Goal: Information Seeking & Learning: Learn about a topic

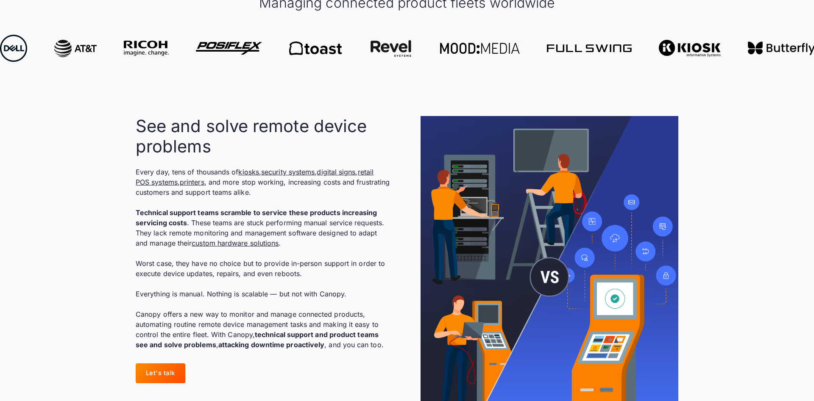
scroll to position [605, 0]
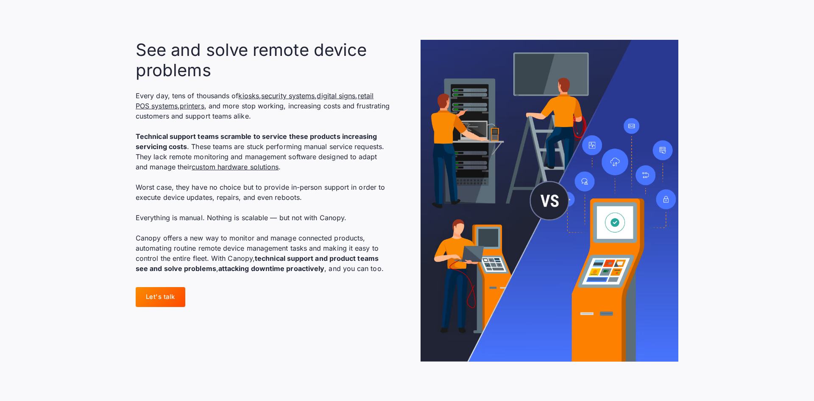
click at [337, 214] on p "Every day, tens of thousands of kiosks , security systems , digital signs , ret…" at bounding box center [263, 182] width 254 height 183
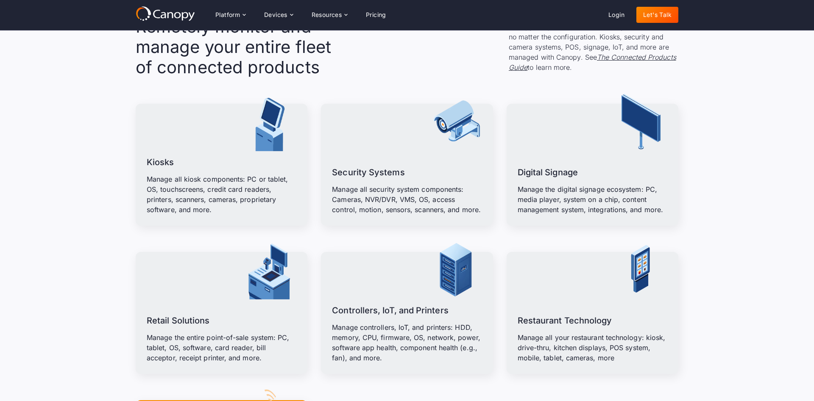
scroll to position [994, 0]
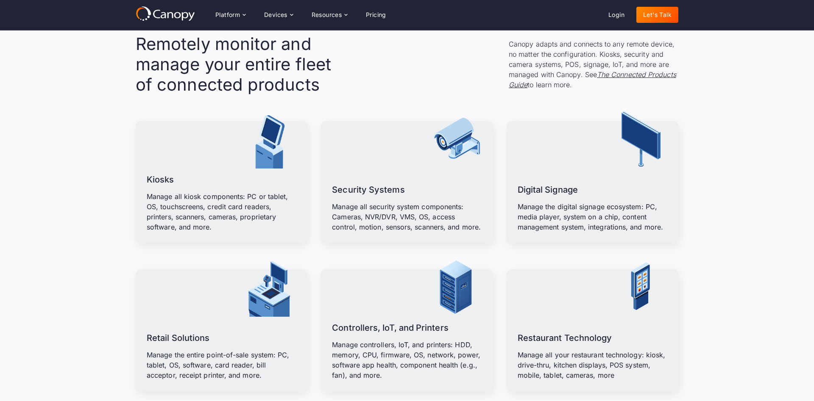
click at [89, 146] on section "Remotely monitor and manage your entire fleet of connected products Canopy adap…" at bounding box center [407, 282] width 814 height 564
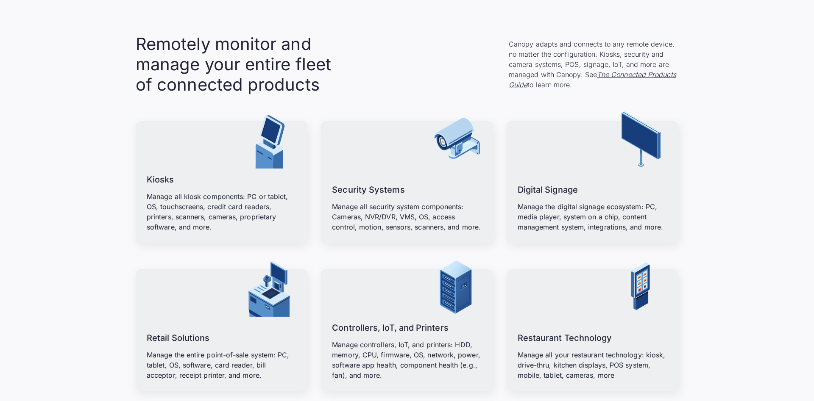
scroll to position [1037, 0]
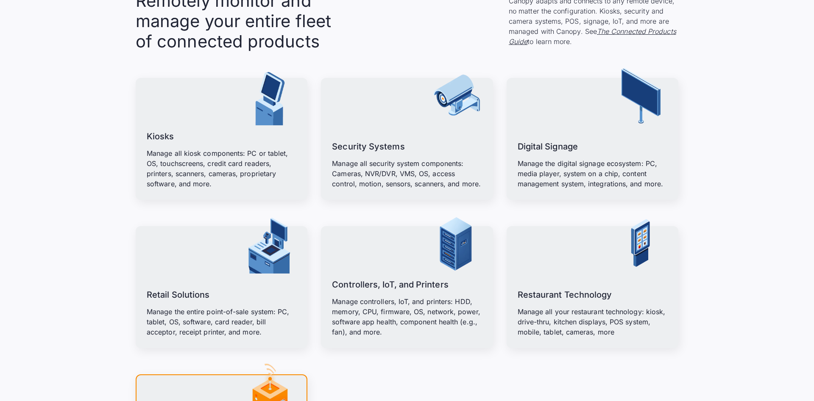
drag, startPoint x: 722, startPoint y: 206, endPoint x: 720, endPoint y: 213, distance: 7.2
click at [723, 206] on section "Remotely monitor and manage your entire fleet of connected products Canopy adap…" at bounding box center [407, 239] width 814 height 564
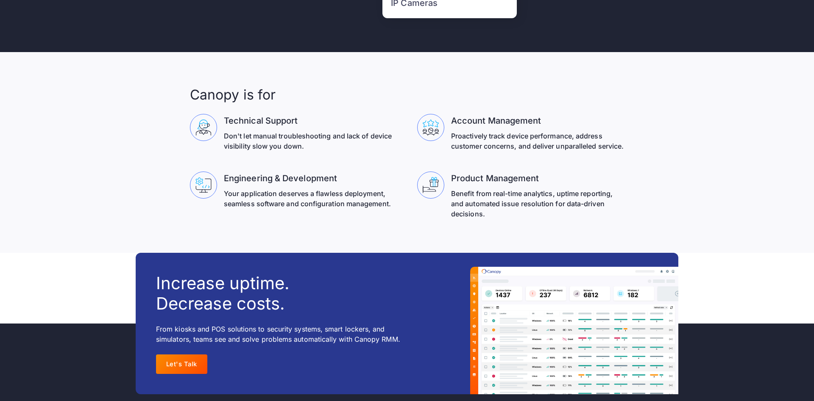
scroll to position [2550, 0]
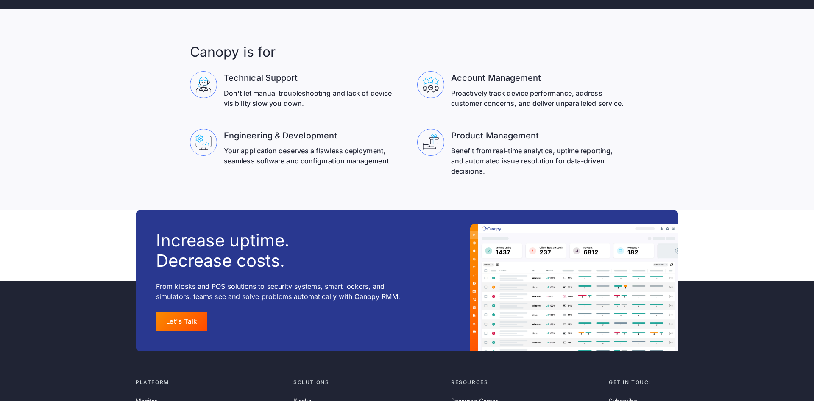
click at [136, 173] on section "Canopy is for Technical Support Don't let manual troubleshooting and lack of de…" at bounding box center [407, 109] width 814 height 201
click at [156, 89] on section "Canopy is for Technical Support Don't let manual troubleshooting and lack of de…" at bounding box center [407, 109] width 814 height 201
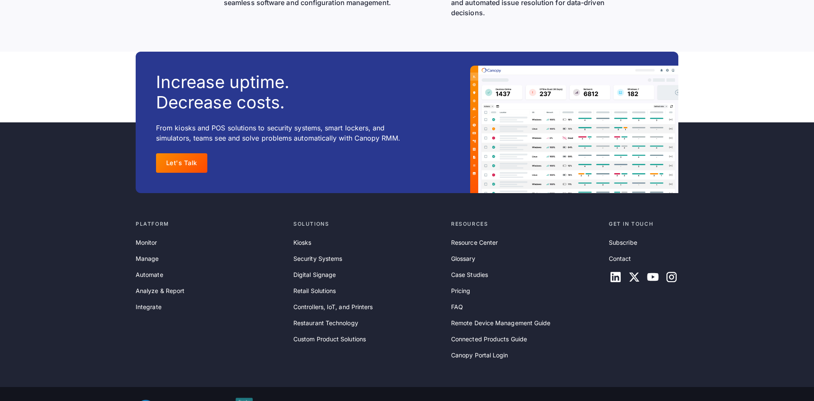
scroll to position [2739, 0]
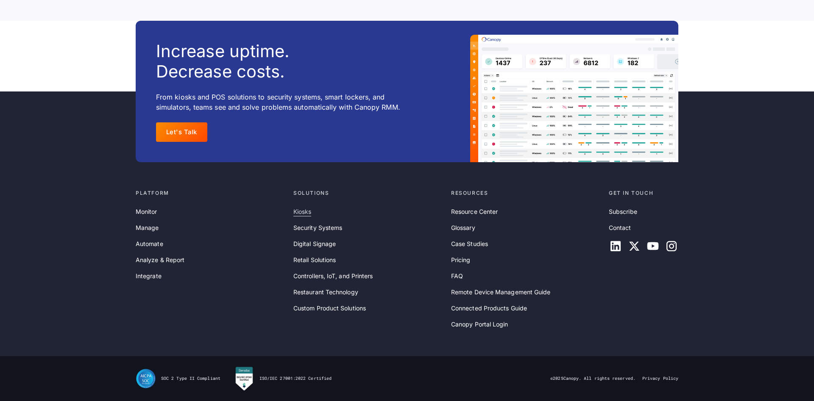
click at [297, 208] on link "Kiosks" at bounding box center [302, 211] width 18 height 9
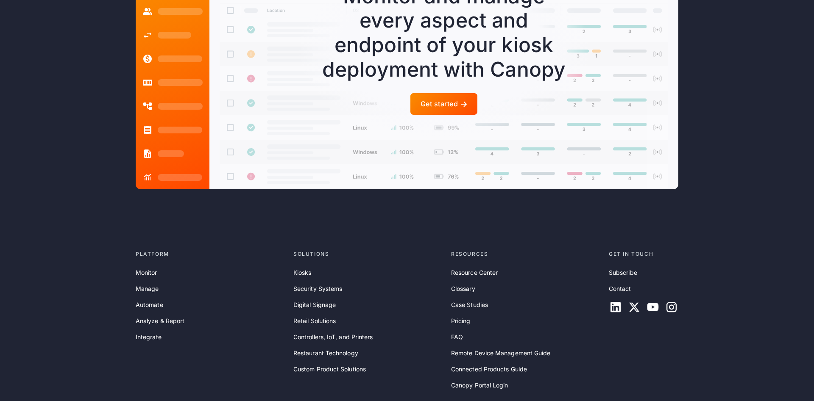
scroll to position [2433, 0]
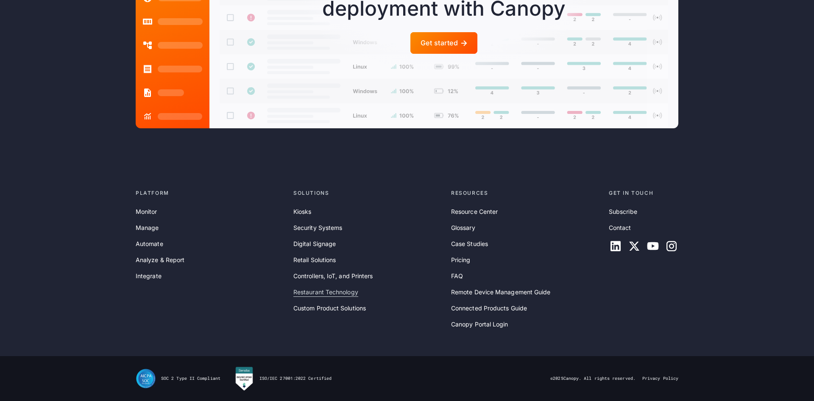
click at [328, 292] on link "Restaurant Technology" at bounding box center [325, 292] width 65 height 9
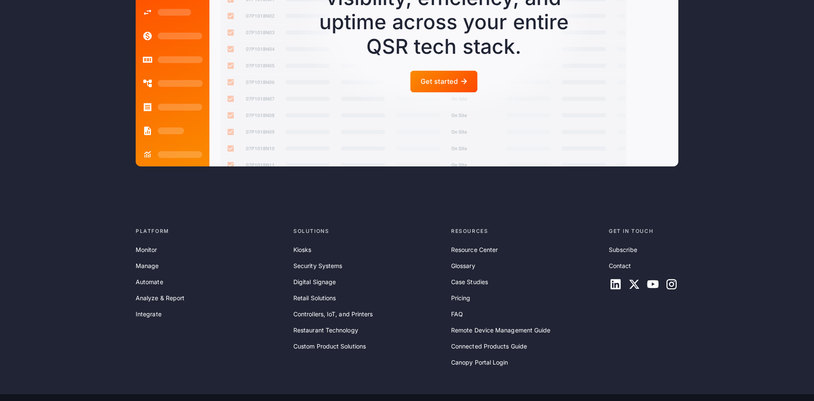
scroll to position [2363, 0]
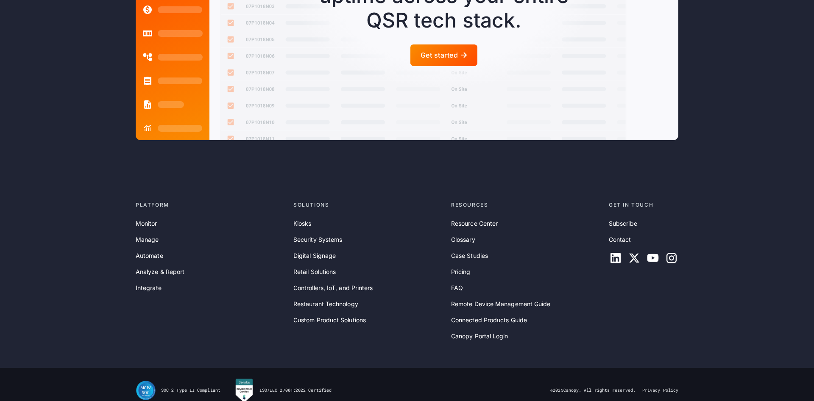
drag, startPoint x: 378, startPoint y: 359, endPoint x: 377, endPoint y: 333, distance: 26.3
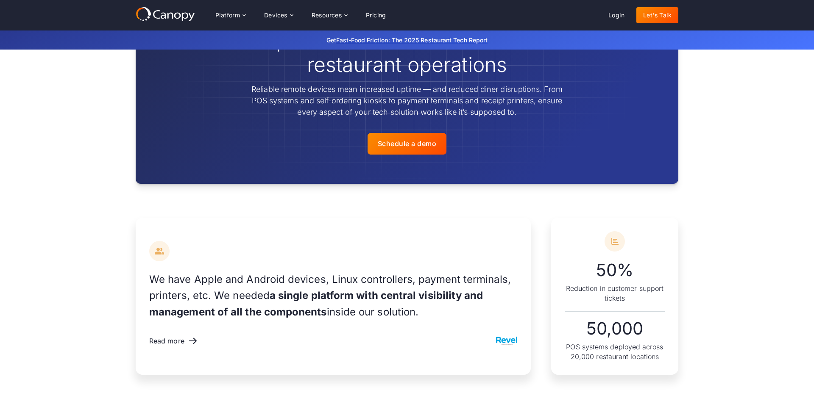
scroll to position [0, 0]
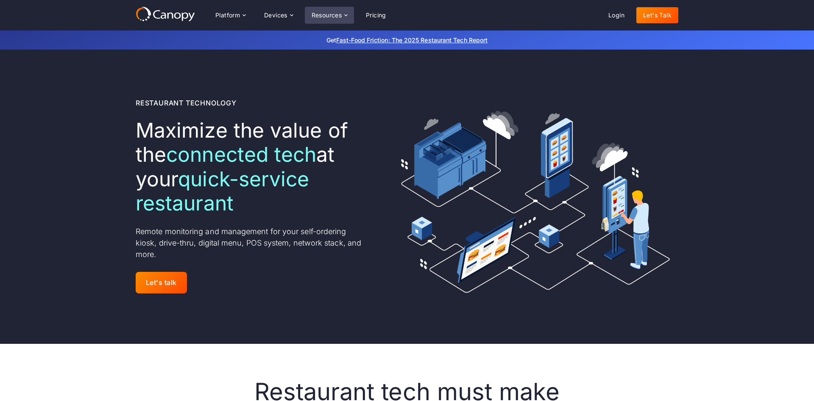
click at [347, 14] on icon at bounding box center [345, 15] width 7 height 7
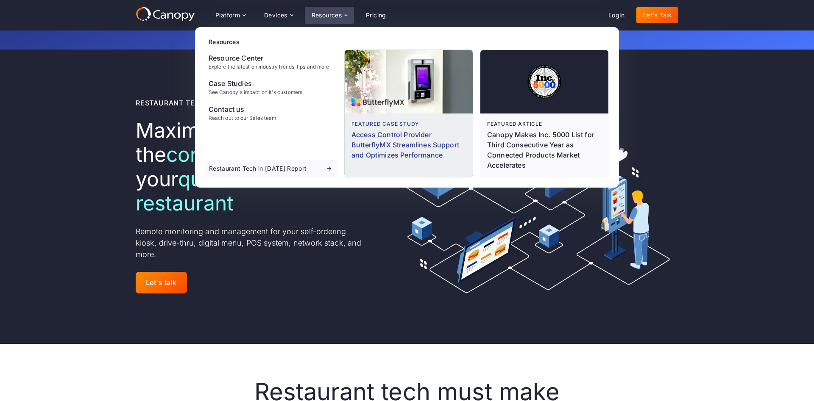
click at [369, 69] on div at bounding box center [408, 82] width 128 height 64
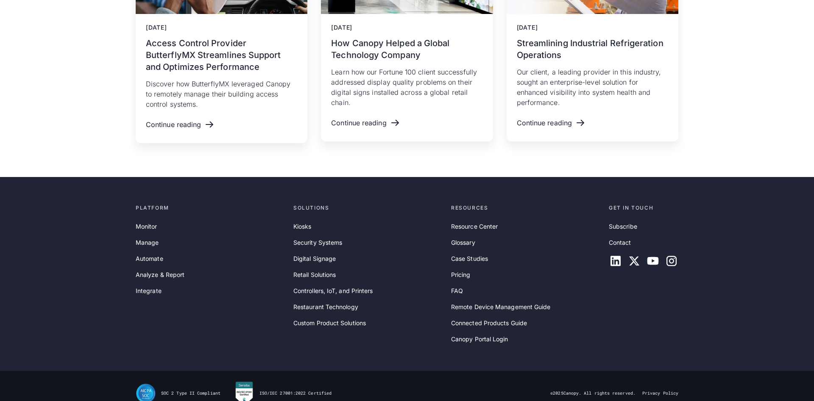
scroll to position [1882, 0]
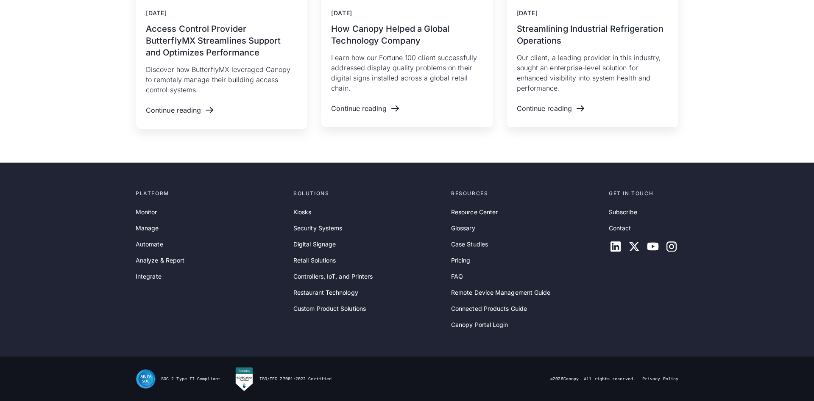
click at [471, 223] on div "Resource Center Glossary Case Studies Pricing FAQ Remote Device Management Guid…" at bounding box center [526, 269] width 151 height 122
click at [312, 308] on link "Custom Product Solutions" at bounding box center [329, 308] width 72 height 9
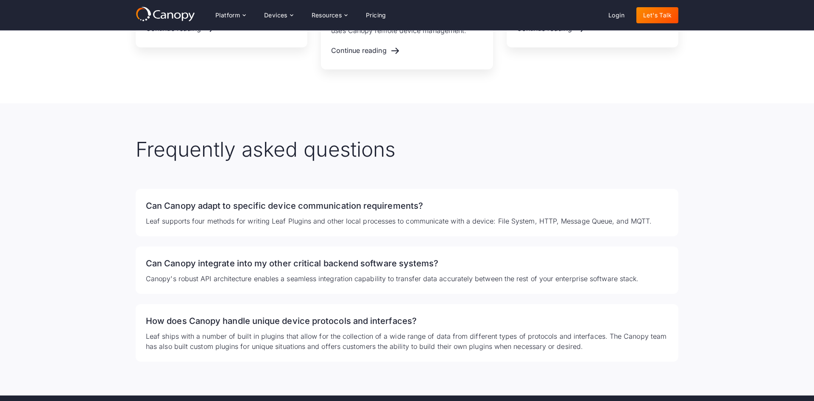
scroll to position [1642, 0]
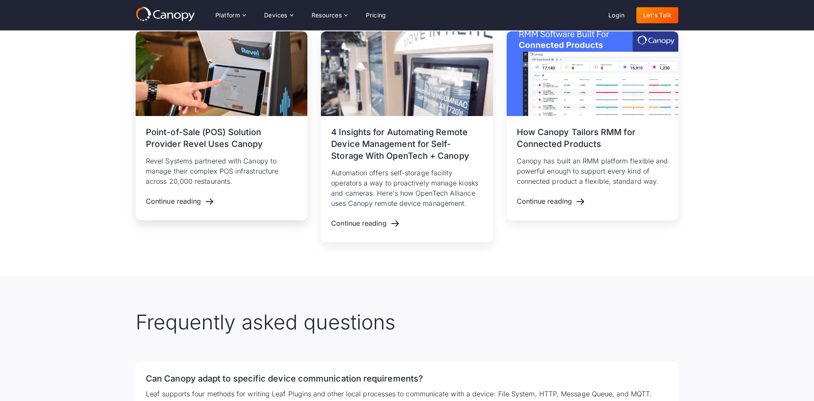
click at [159, 133] on div "August 9, 2023 Point-of-Sale (POS) Solution Provider Revel Uses Canopy Revel Sy…" at bounding box center [222, 168] width 172 height 104
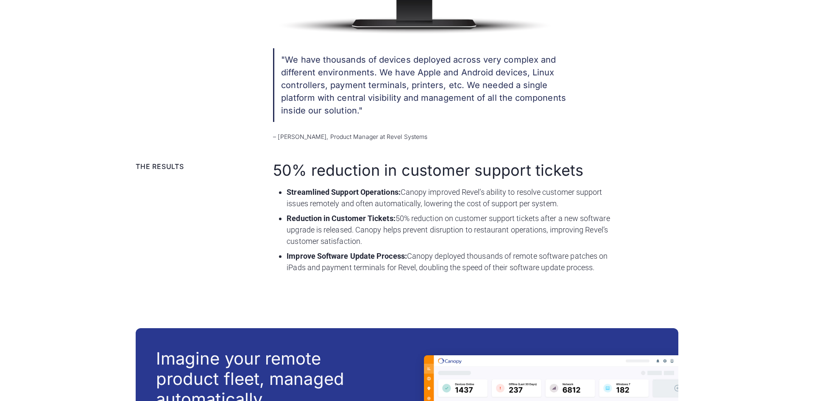
scroll to position [1093, 0]
